Goal: Task Accomplishment & Management: Manage account settings

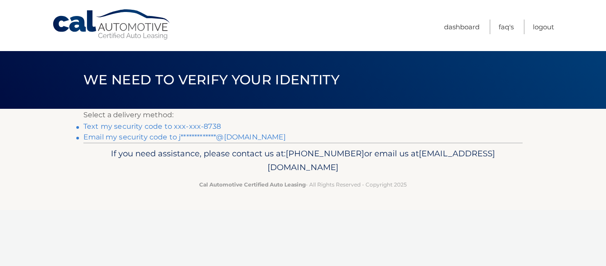
click at [124, 126] on link "Text my security code to xxx-xxx-8738" at bounding box center [152, 126] width 138 height 8
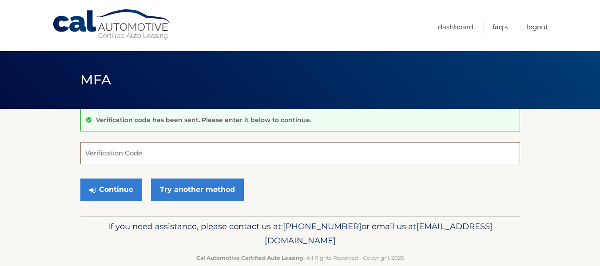
click at [154, 154] on input "Verification Code" at bounding box center [299, 153] width 439 height 22
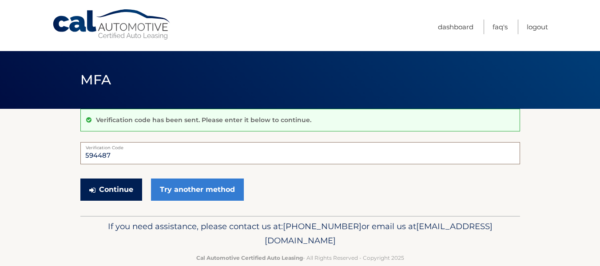
type input "594487"
click at [117, 190] on button "Continue" at bounding box center [111, 189] width 62 height 22
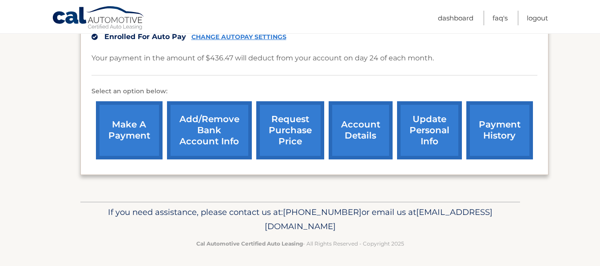
scroll to position [238, 0]
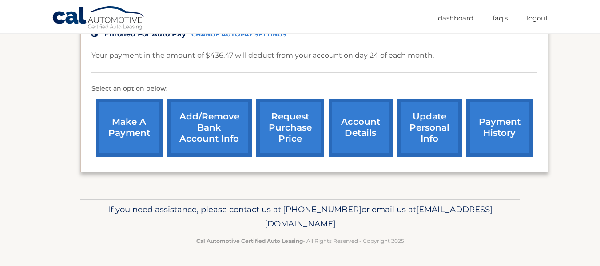
click at [363, 119] on link "account details" at bounding box center [360, 128] width 64 height 58
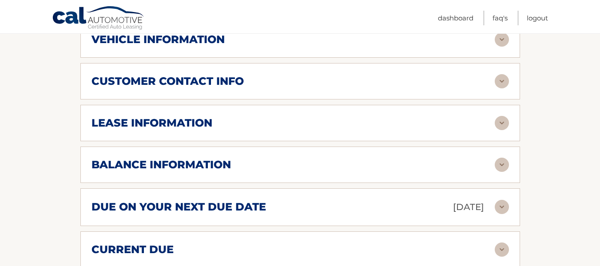
scroll to position [437, 0]
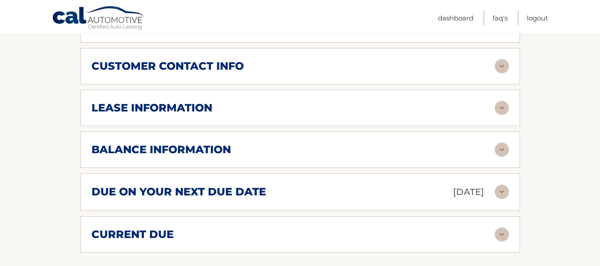
click at [503, 142] on img at bounding box center [501, 149] width 14 height 14
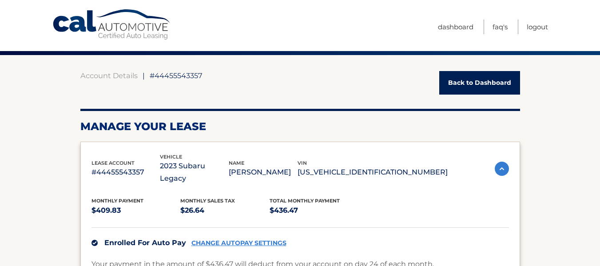
scroll to position [0, 0]
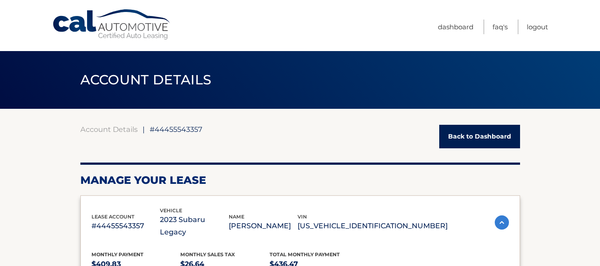
click at [459, 138] on link "Back to Dashboard" at bounding box center [479, 137] width 81 height 24
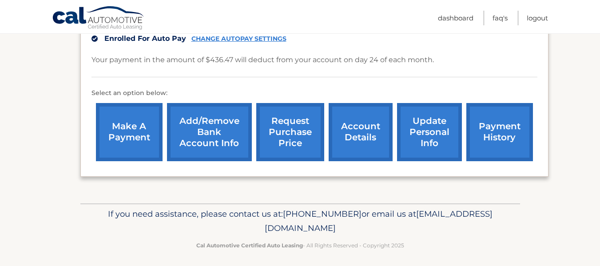
scroll to position [238, 0]
